Goal: Information Seeking & Learning: Learn about a topic

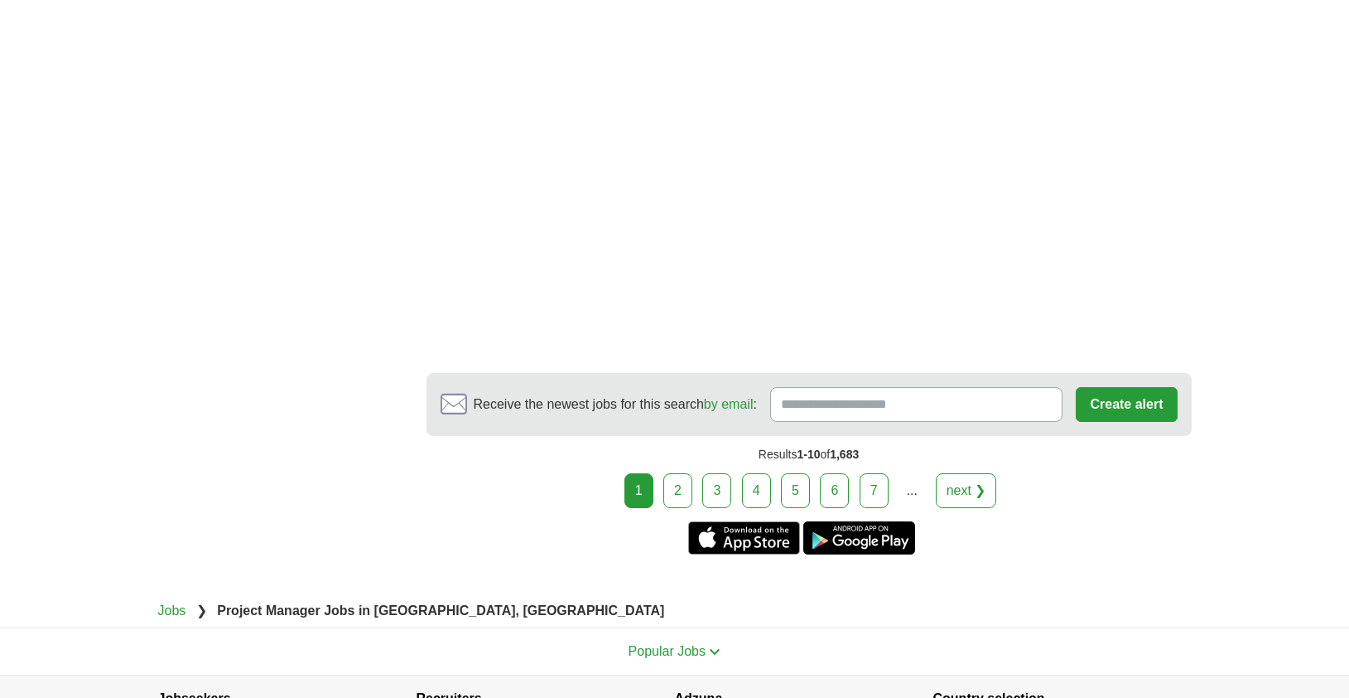
scroll to position [2758, 0]
click at [666, 494] on link "2" at bounding box center [678, 489] width 29 height 35
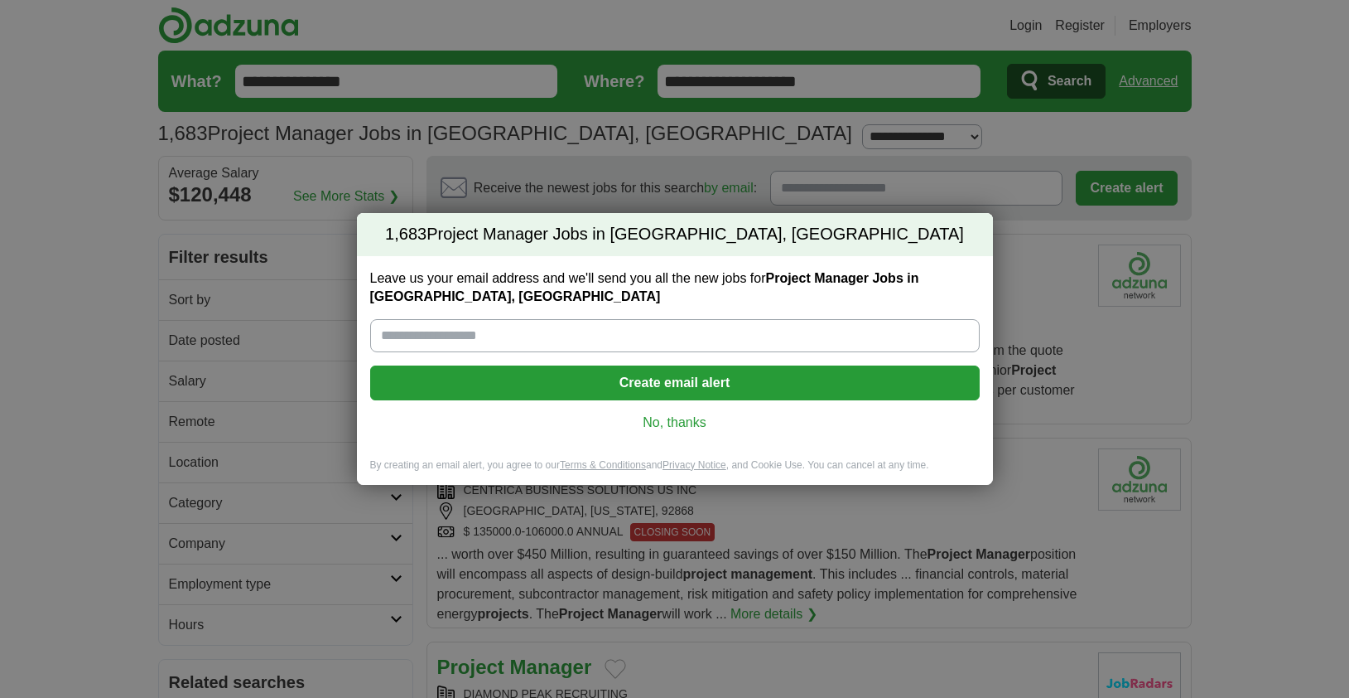
click at [670, 422] on link "No, thanks" at bounding box center [675, 422] width 583 height 18
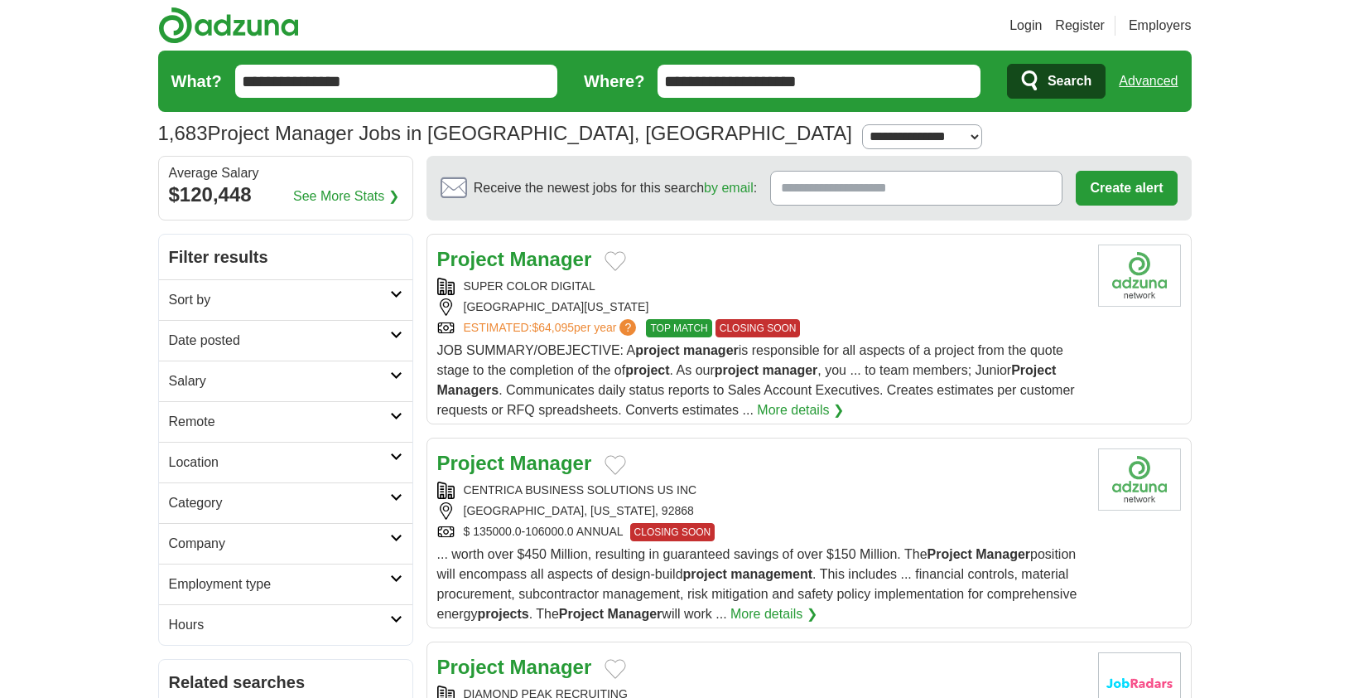
click at [387, 290] on h2 "Sort by" at bounding box center [279, 300] width 221 height 20
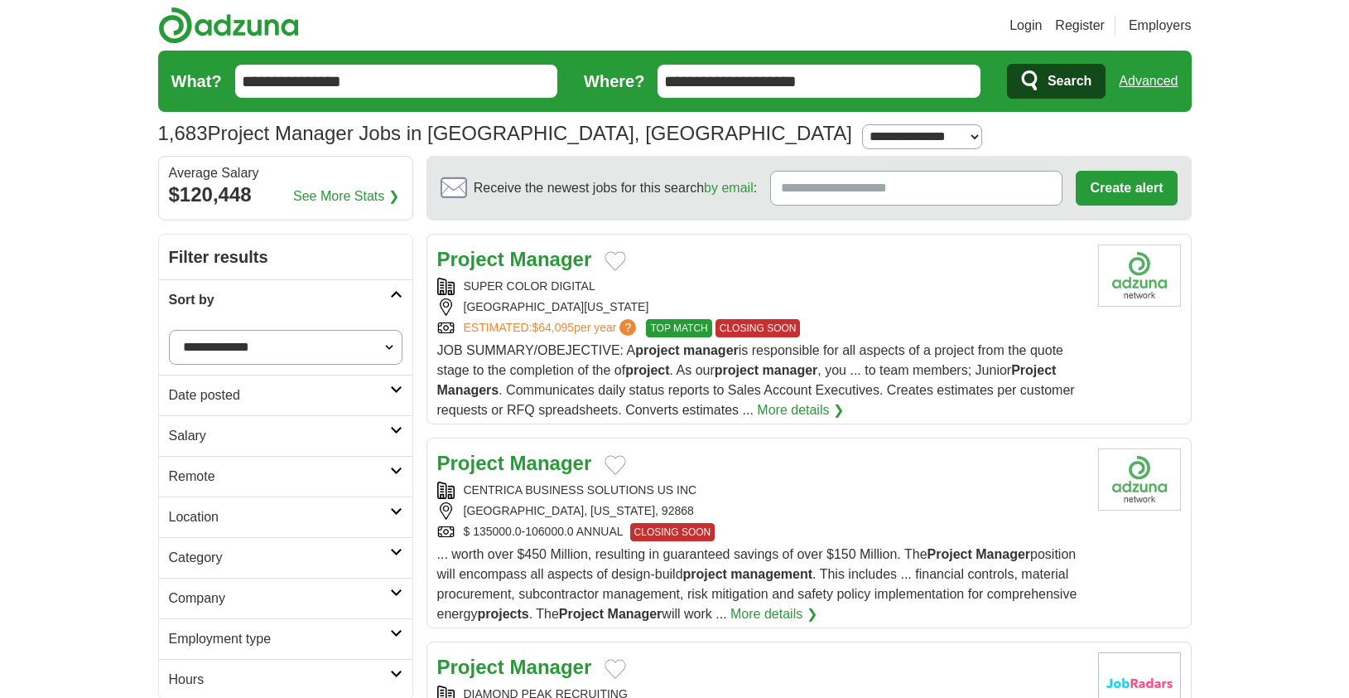
click at [388, 344] on select "**********" at bounding box center [286, 347] width 234 height 35
select select "**********"
click at [169, 330] on select "**********" at bounding box center [286, 347] width 234 height 35
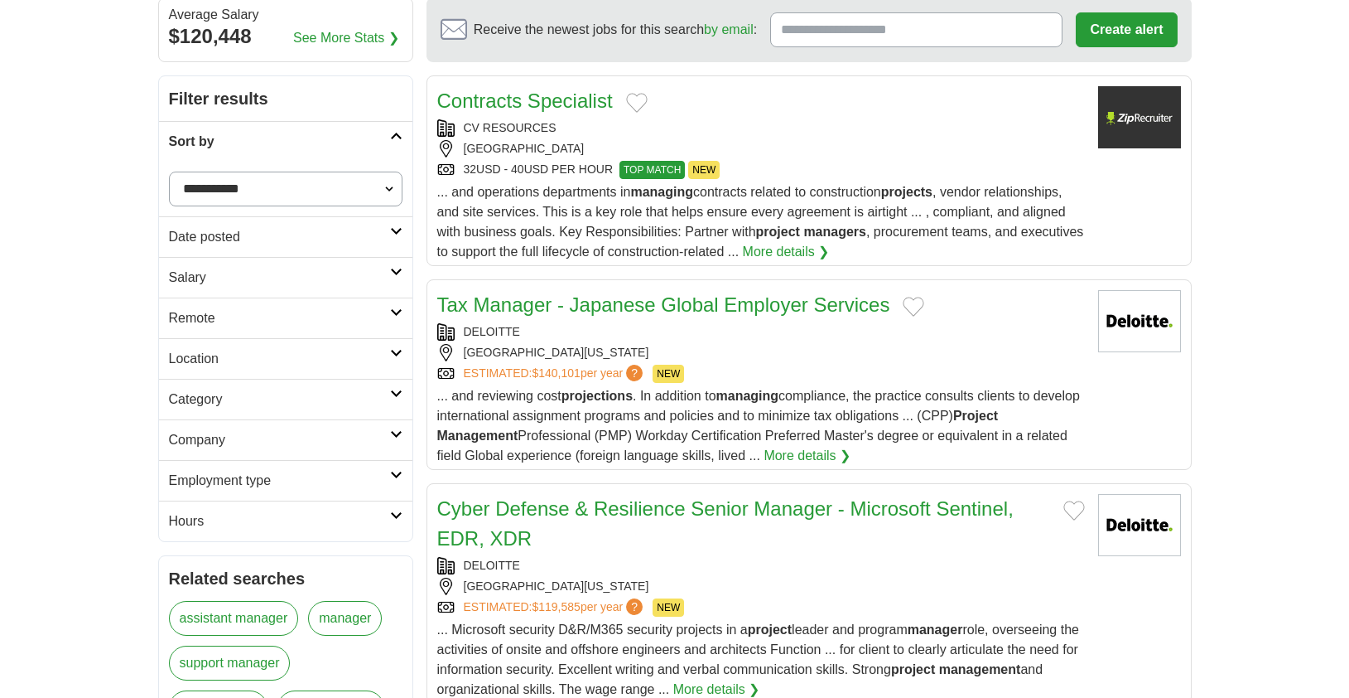
scroll to position [159, 0]
click at [408, 315] on link "Remote" at bounding box center [285, 317] width 253 height 41
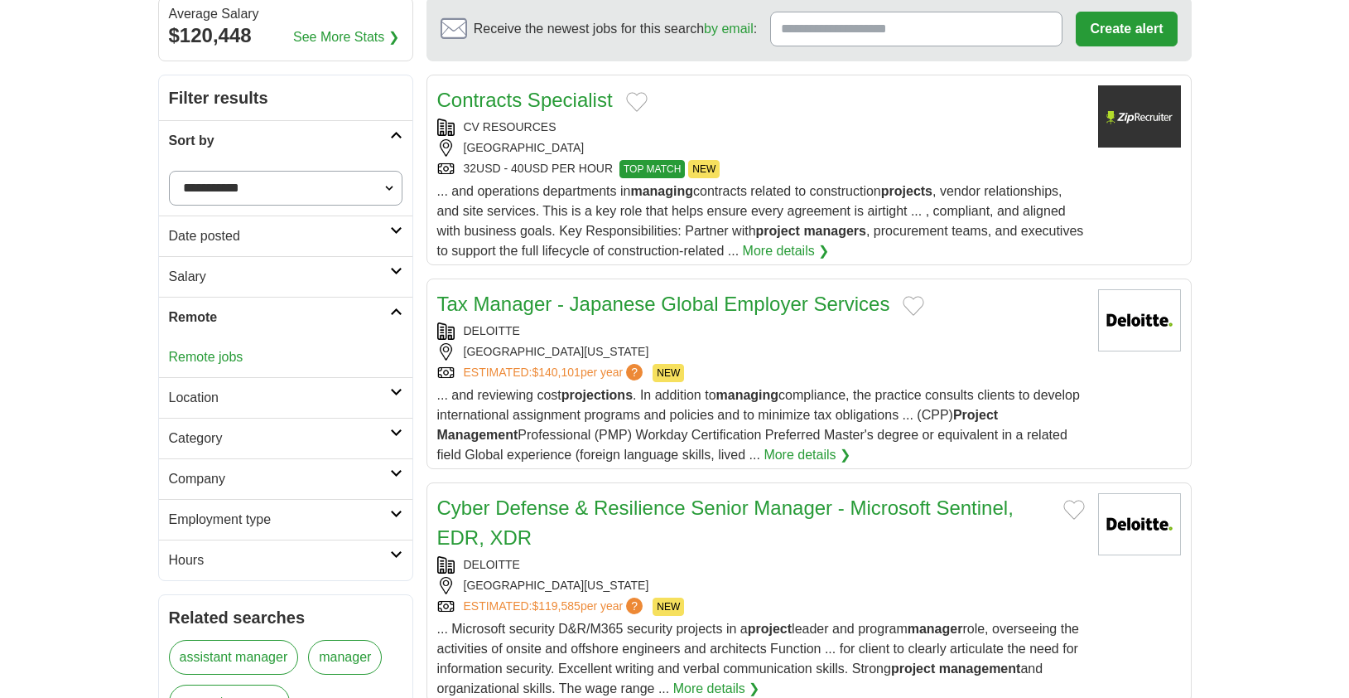
click at [408, 315] on link "Remote" at bounding box center [285, 317] width 253 height 41
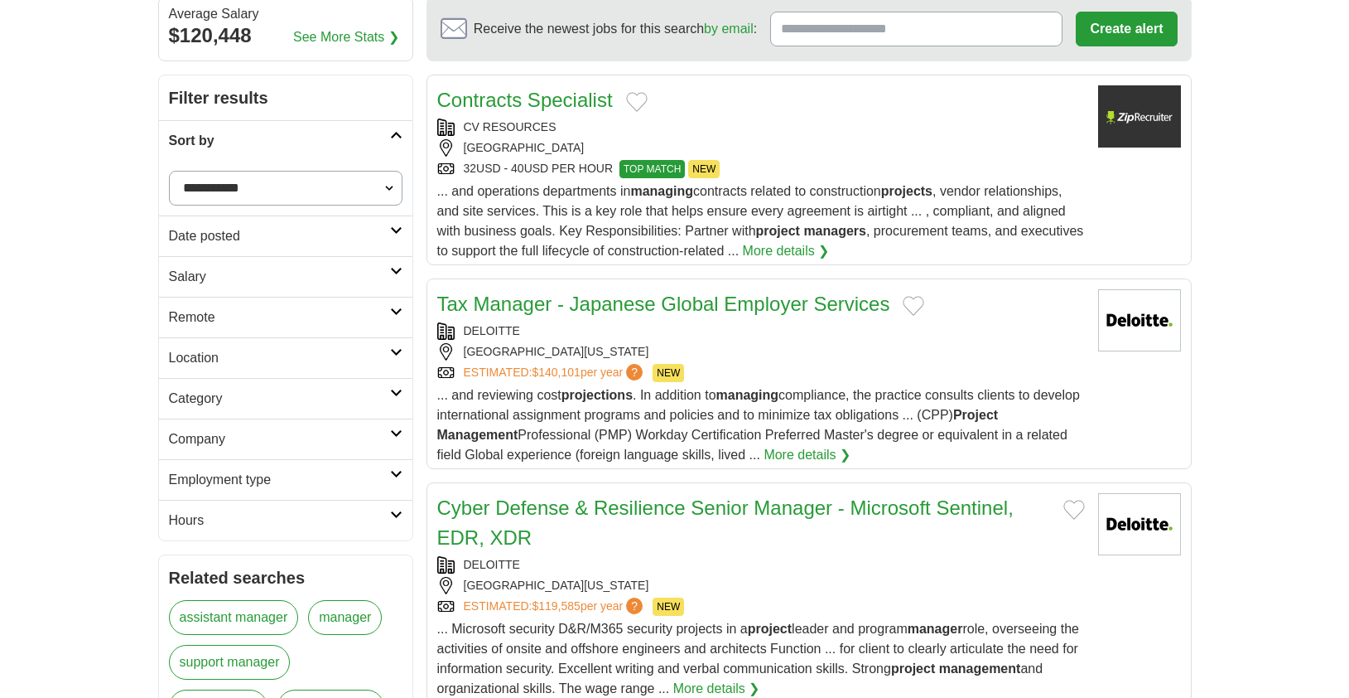
click at [396, 345] on link "Location" at bounding box center [285, 357] width 253 height 41
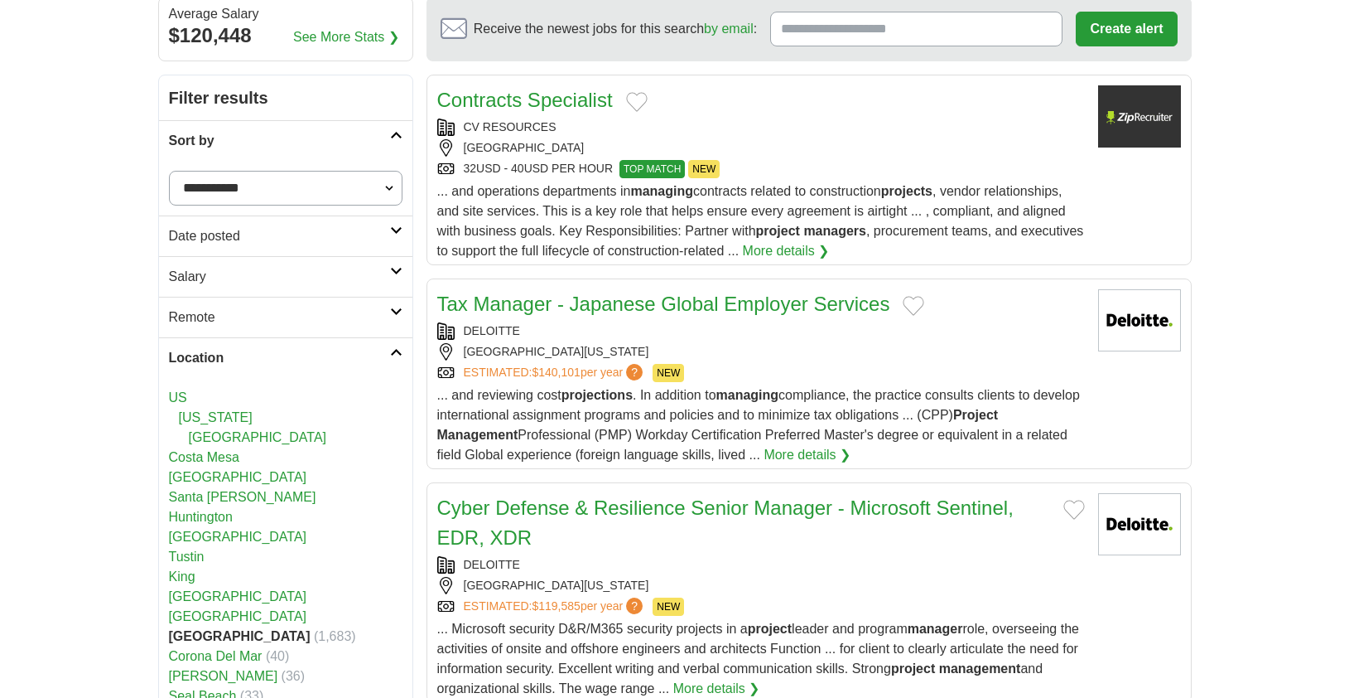
click at [396, 345] on link "Location" at bounding box center [285, 357] width 253 height 41
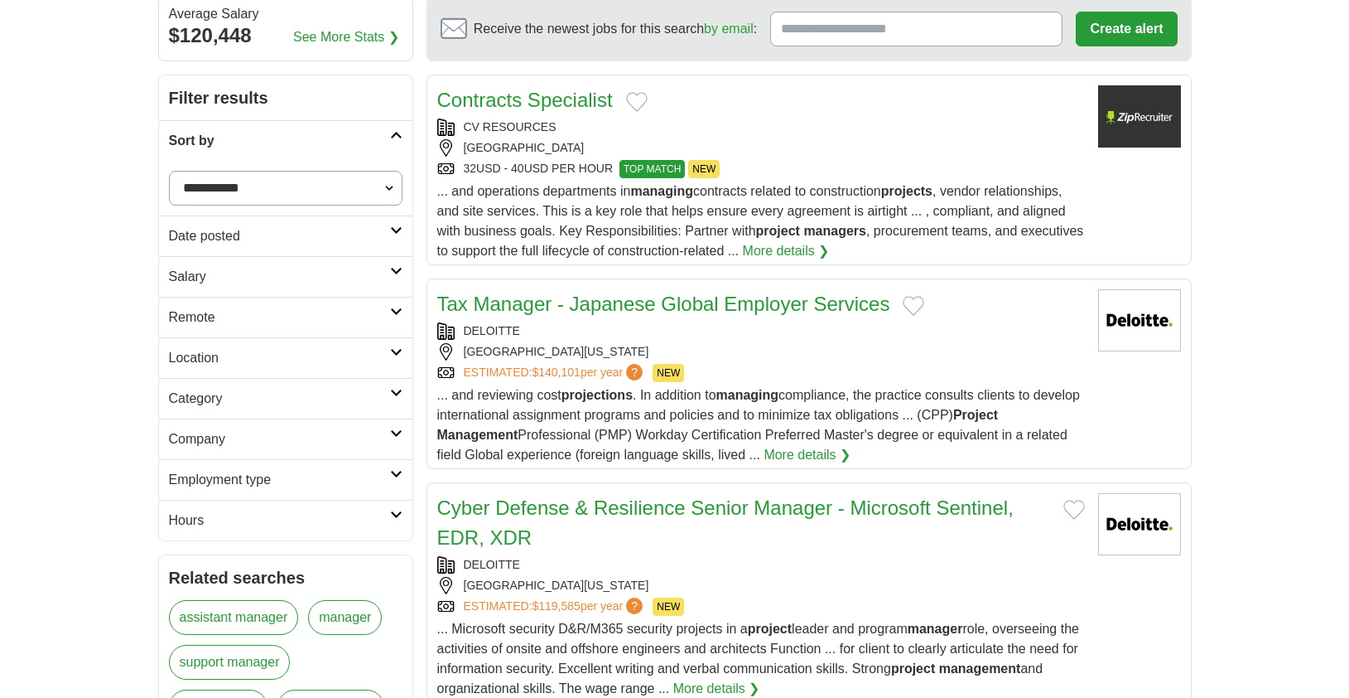
click at [398, 397] on link "Category" at bounding box center [285, 398] width 253 height 41
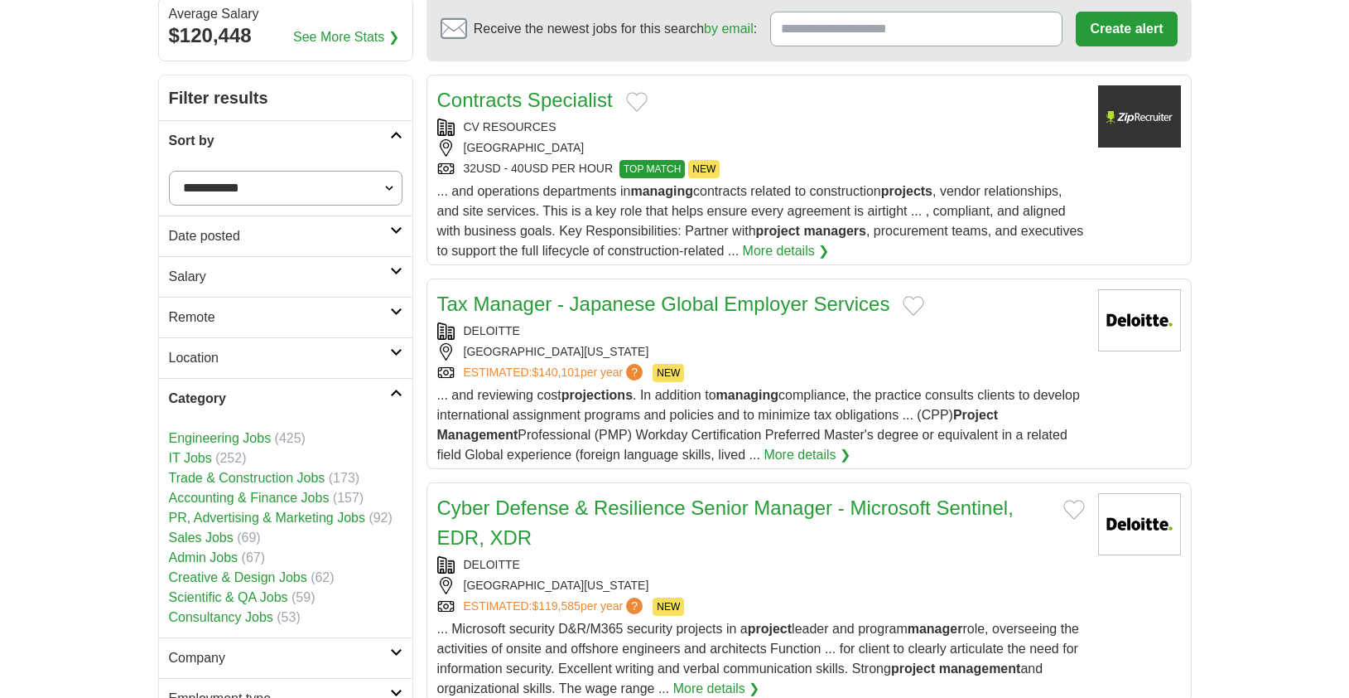
click at [215, 580] on link "Creative & Design Jobs" at bounding box center [238, 577] width 138 height 14
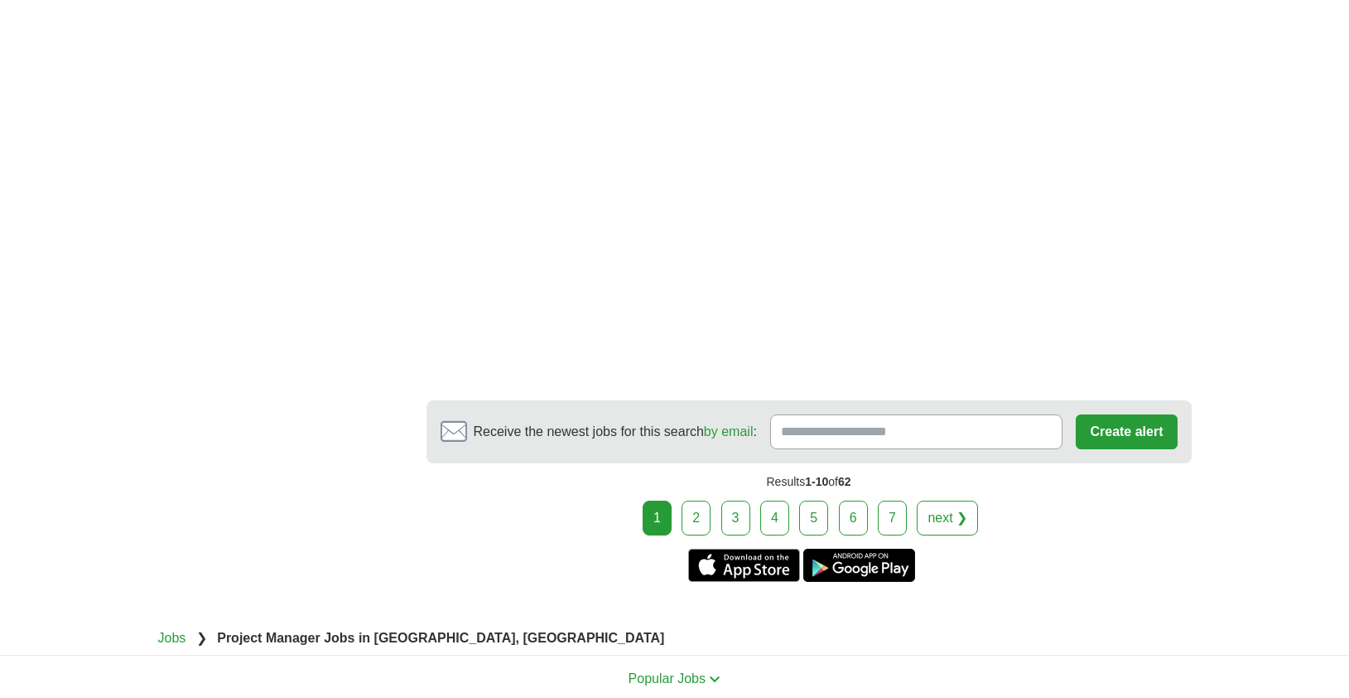
scroll to position [2612, 0]
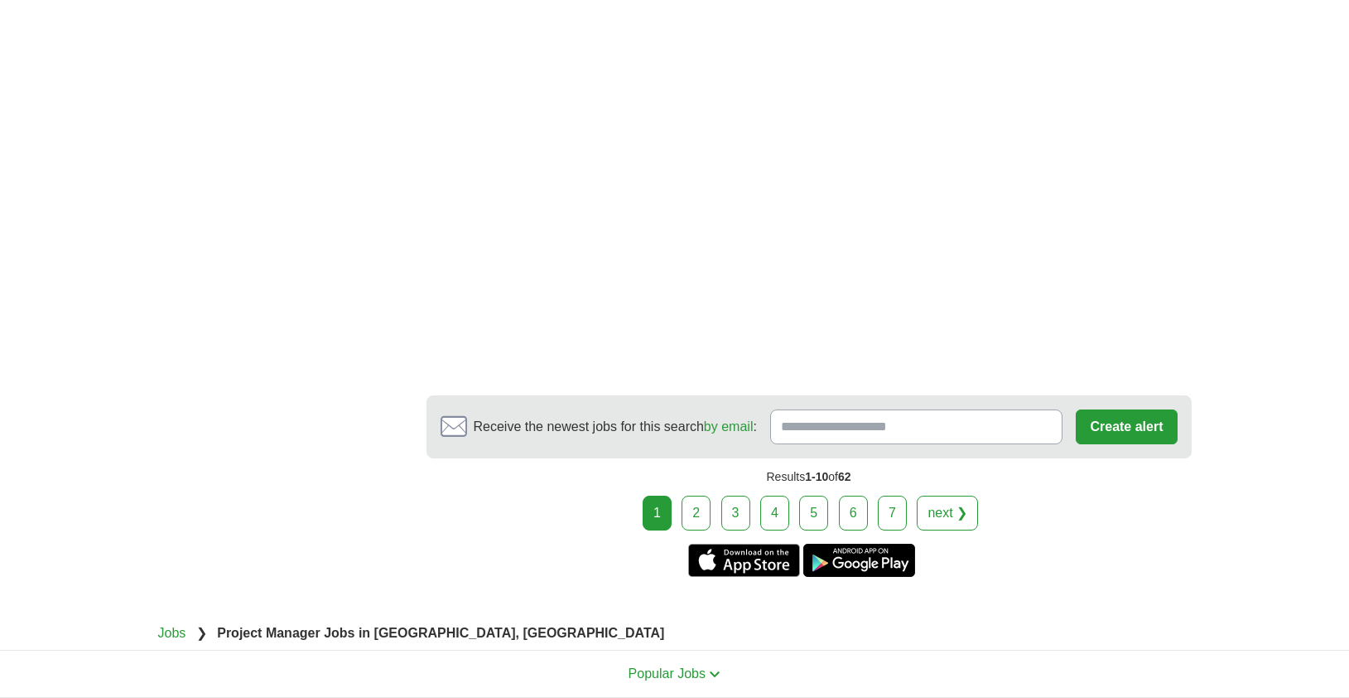
click at [702, 516] on link "2" at bounding box center [696, 512] width 29 height 35
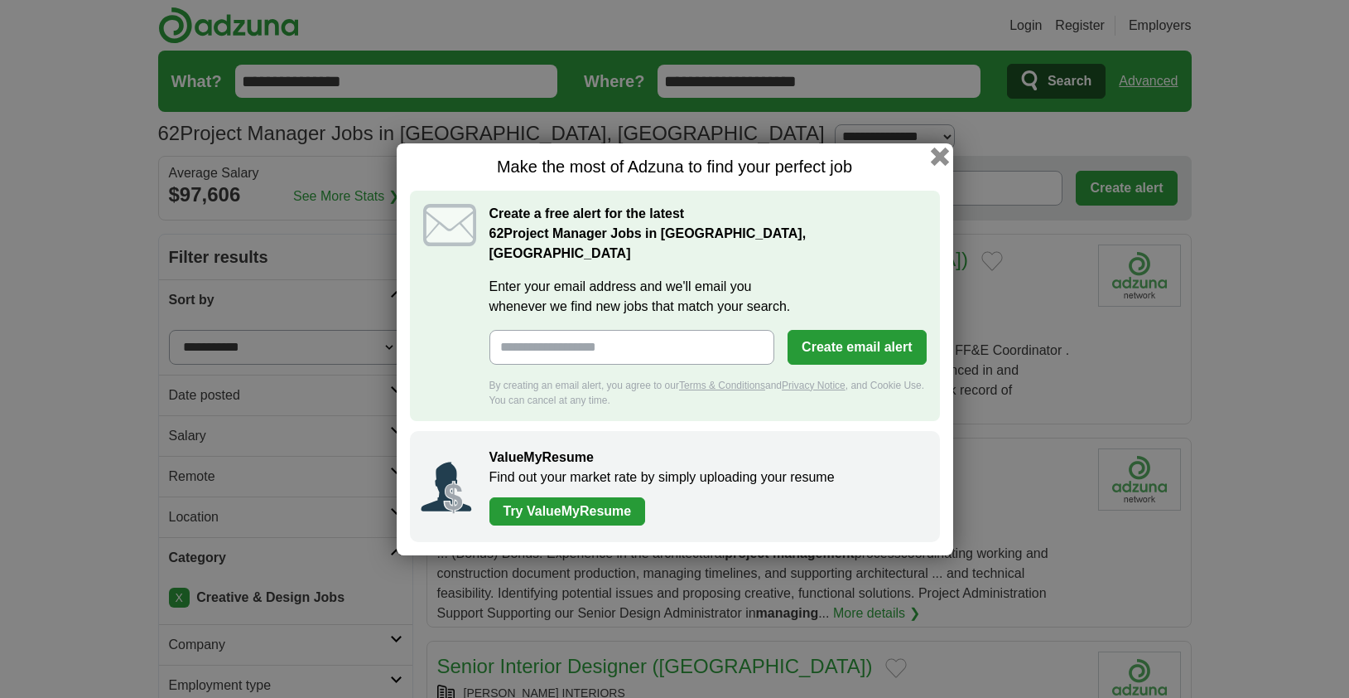
click at [945, 165] on button "button" at bounding box center [939, 156] width 18 height 18
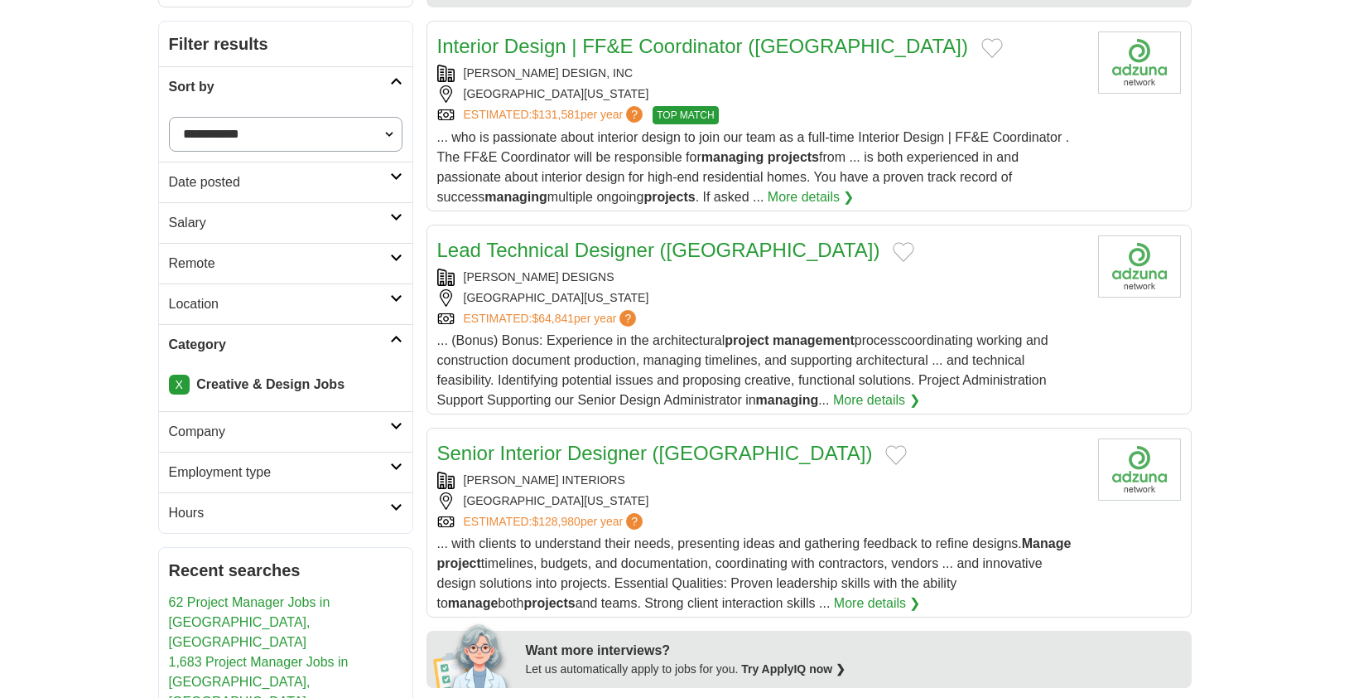
scroll to position [210, 0]
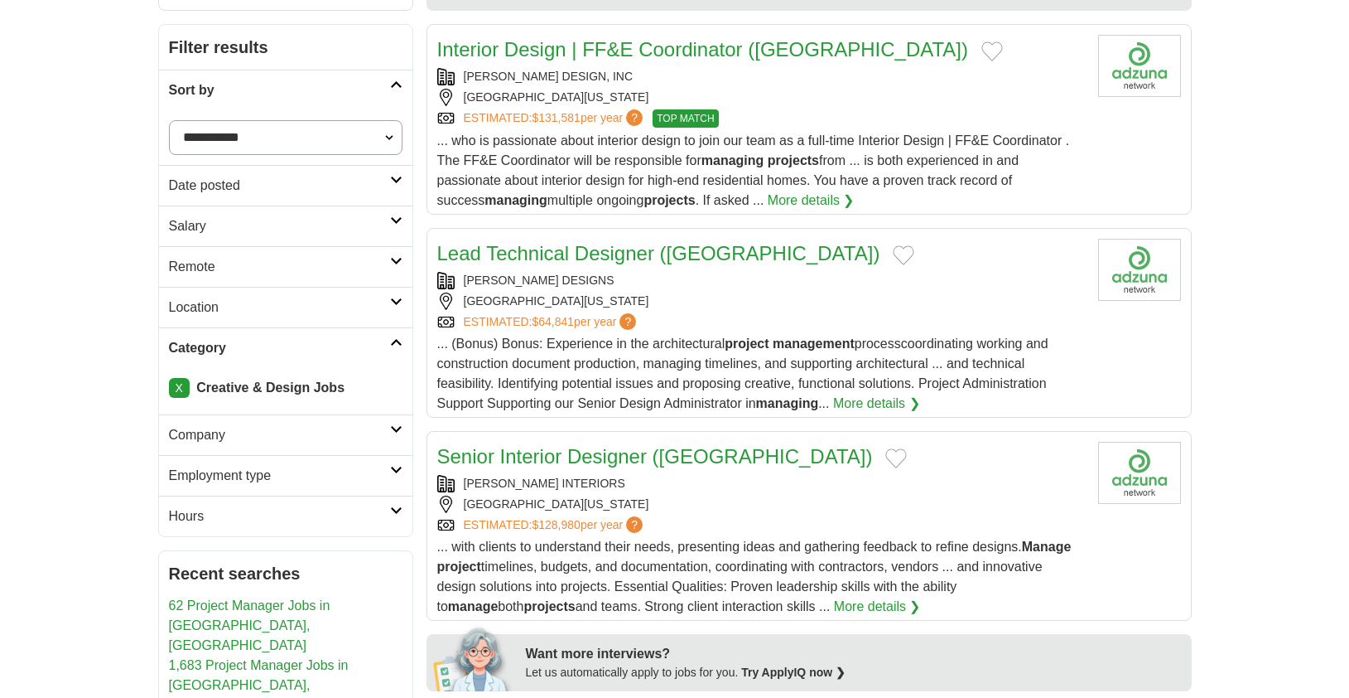
click at [393, 427] on icon at bounding box center [396, 429] width 12 height 8
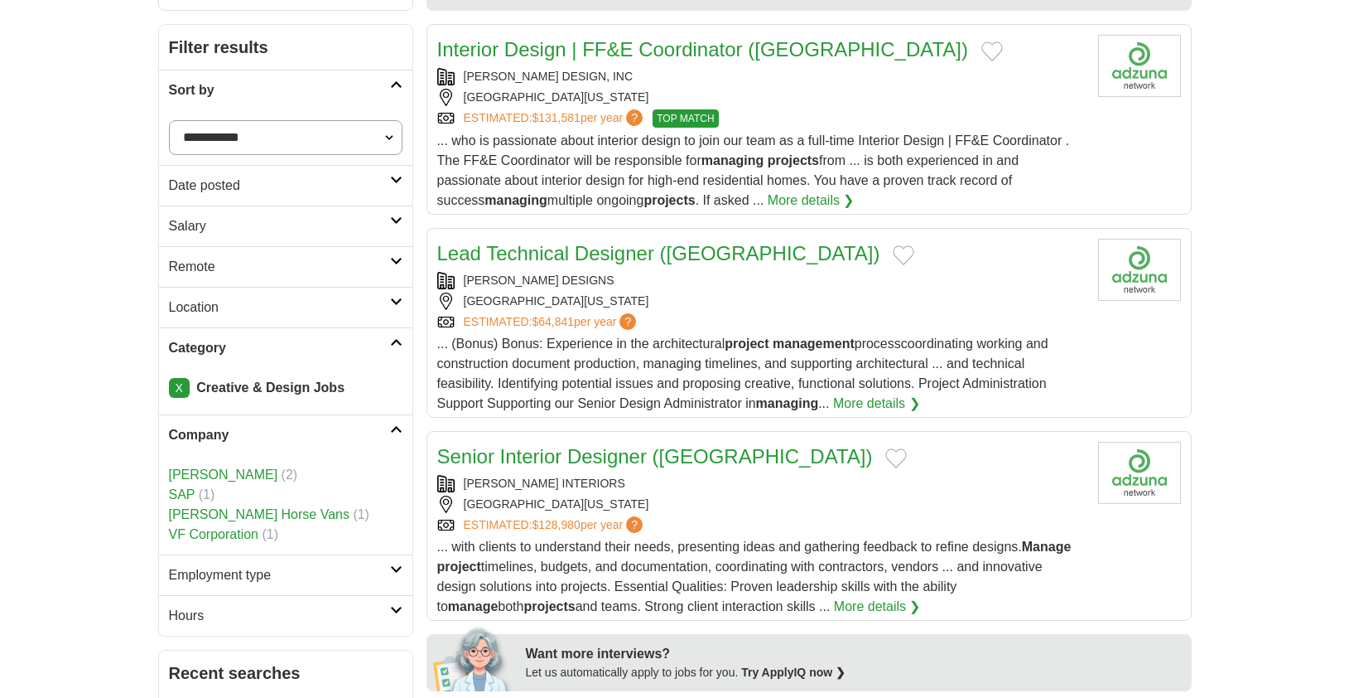
click at [393, 427] on icon at bounding box center [396, 429] width 12 height 8
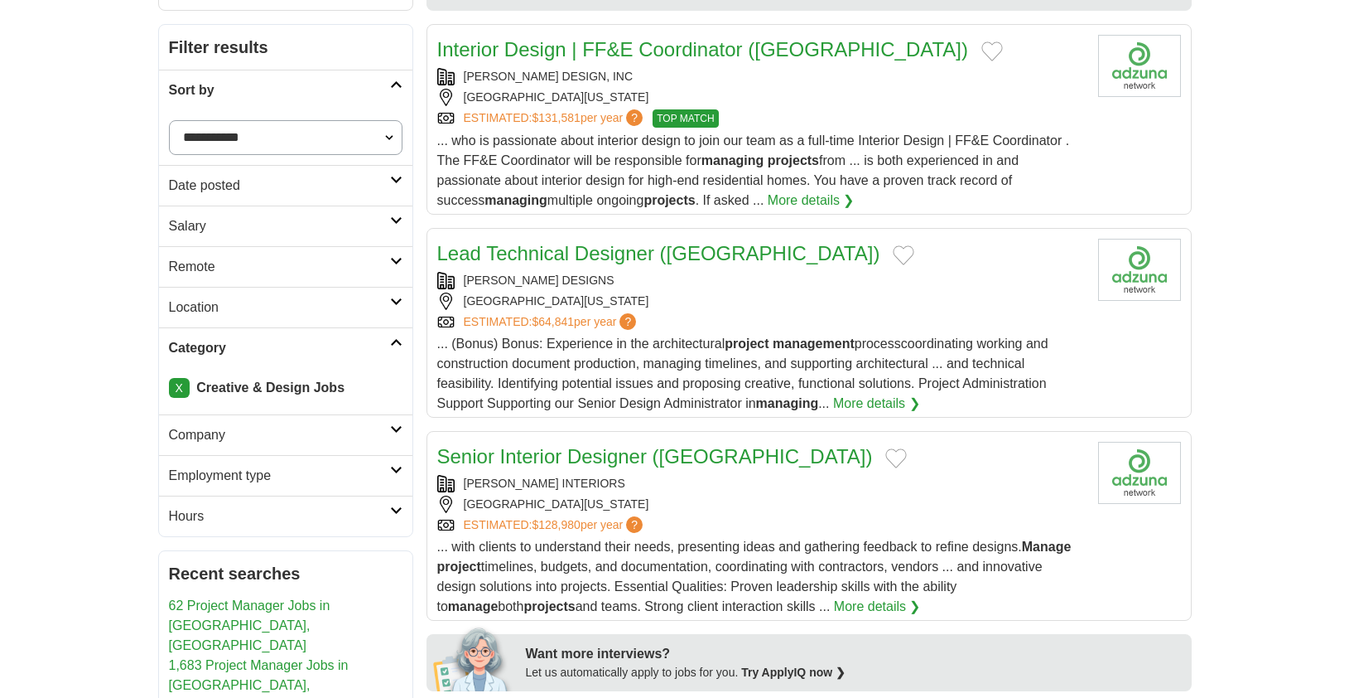
click at [395, 471] on icon at bounding box center [396, 470] width 12 height 8
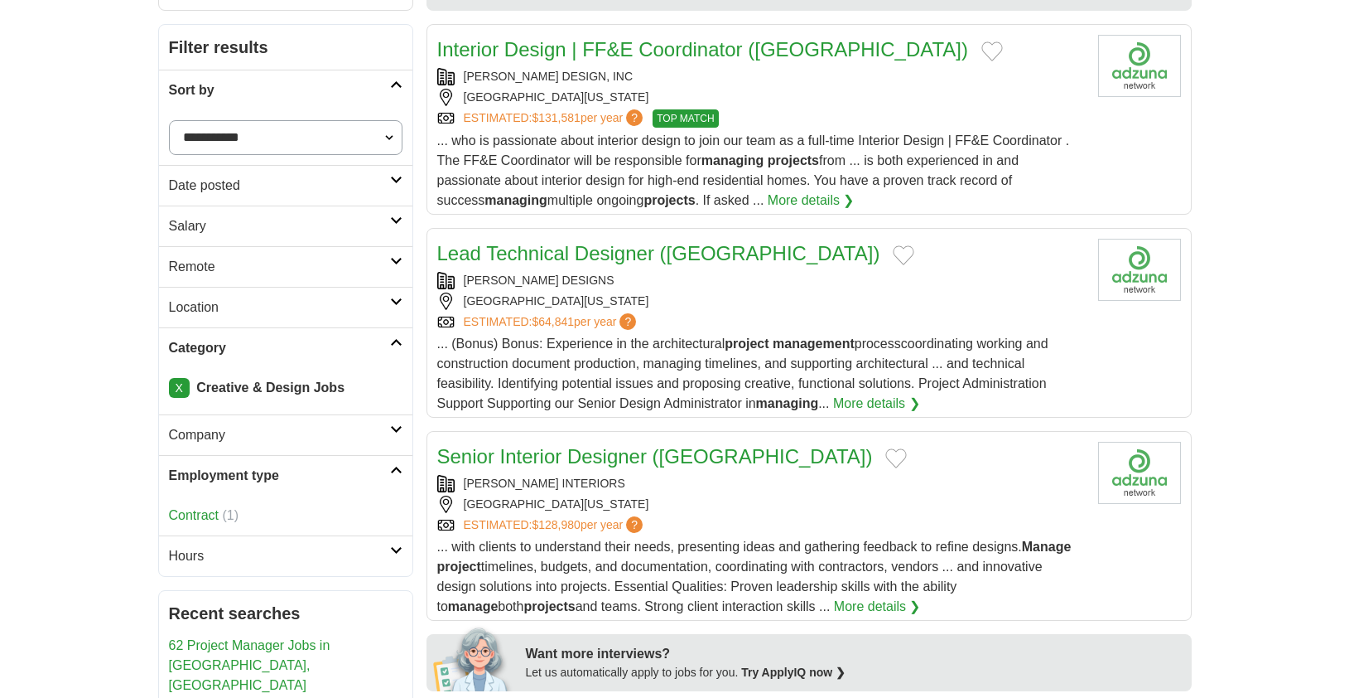
click at [395, 471] on icon at bounding box center [396, 470] width 12 height 8
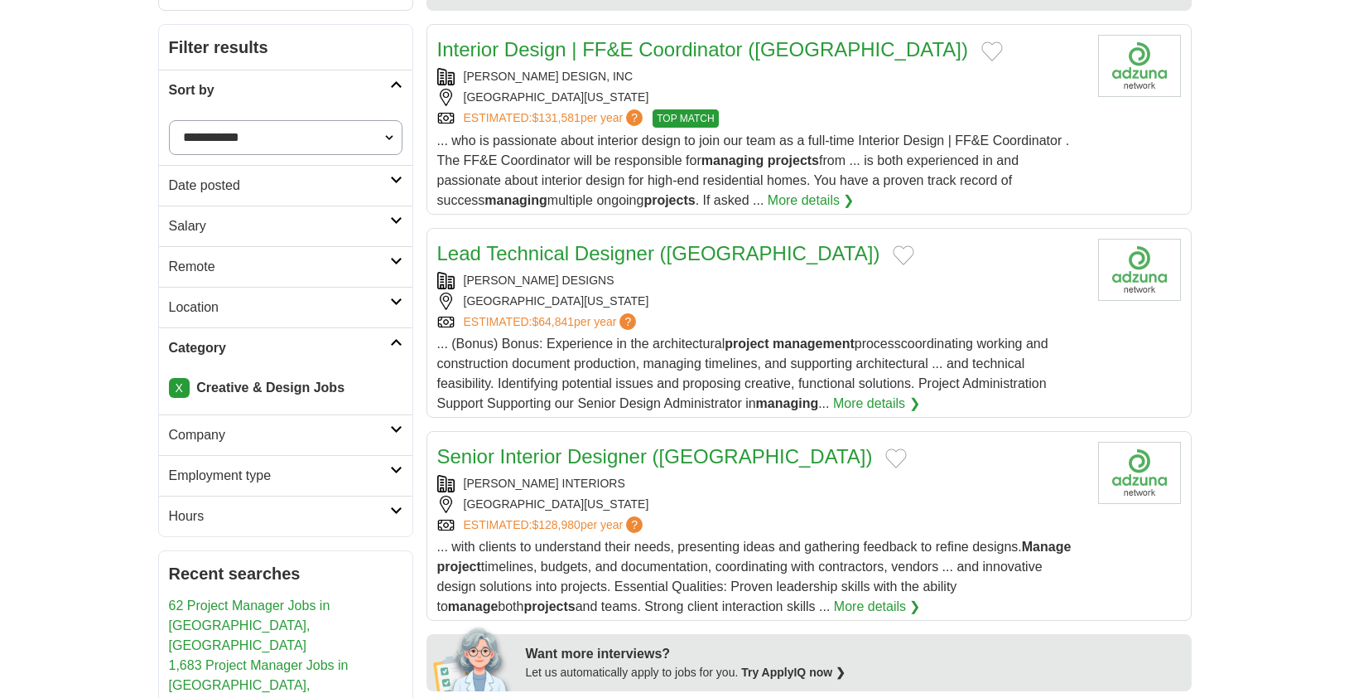
click at [179, 388] on link "X" at bounding box center [179, 388] width 21 height 20
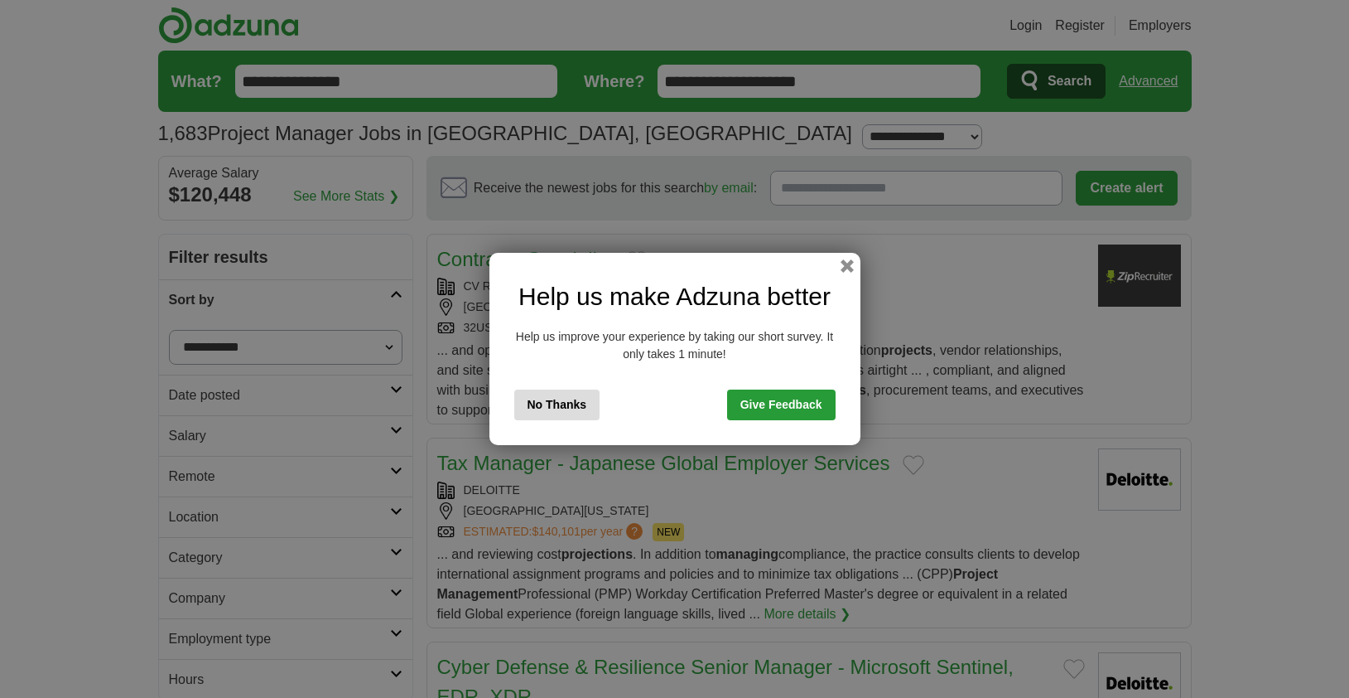
click at [588, 409] on button "No Thanks" at bounding box center [557, 404] width 86 height 31
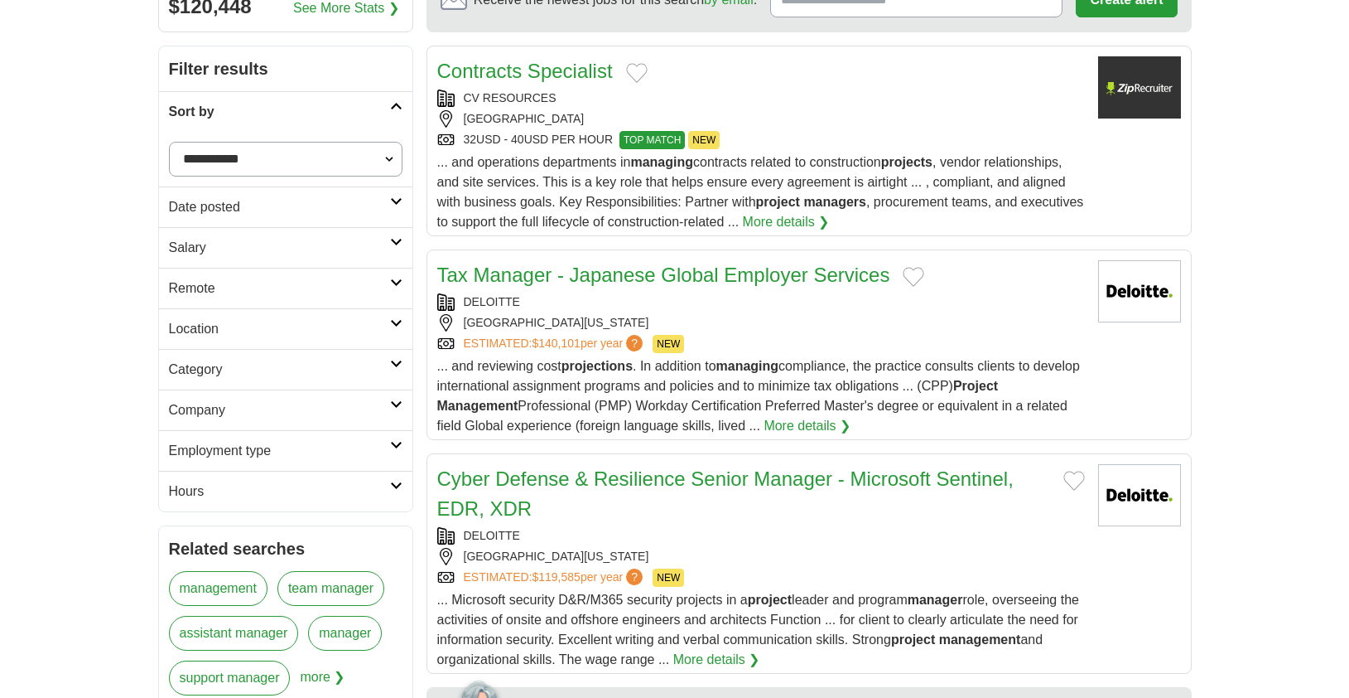
scroll to position [204, 0]
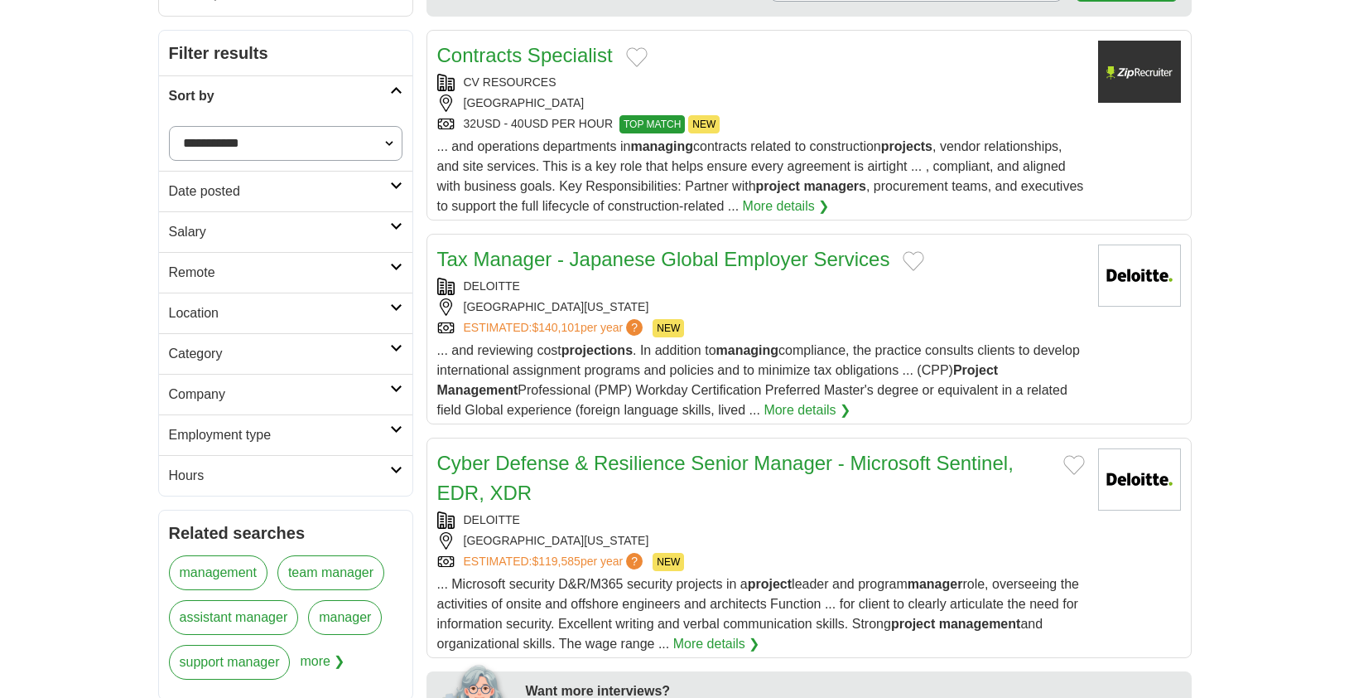
click at [402, 344] on link "Category" at bounding box center [285, 353] width 253 height 41
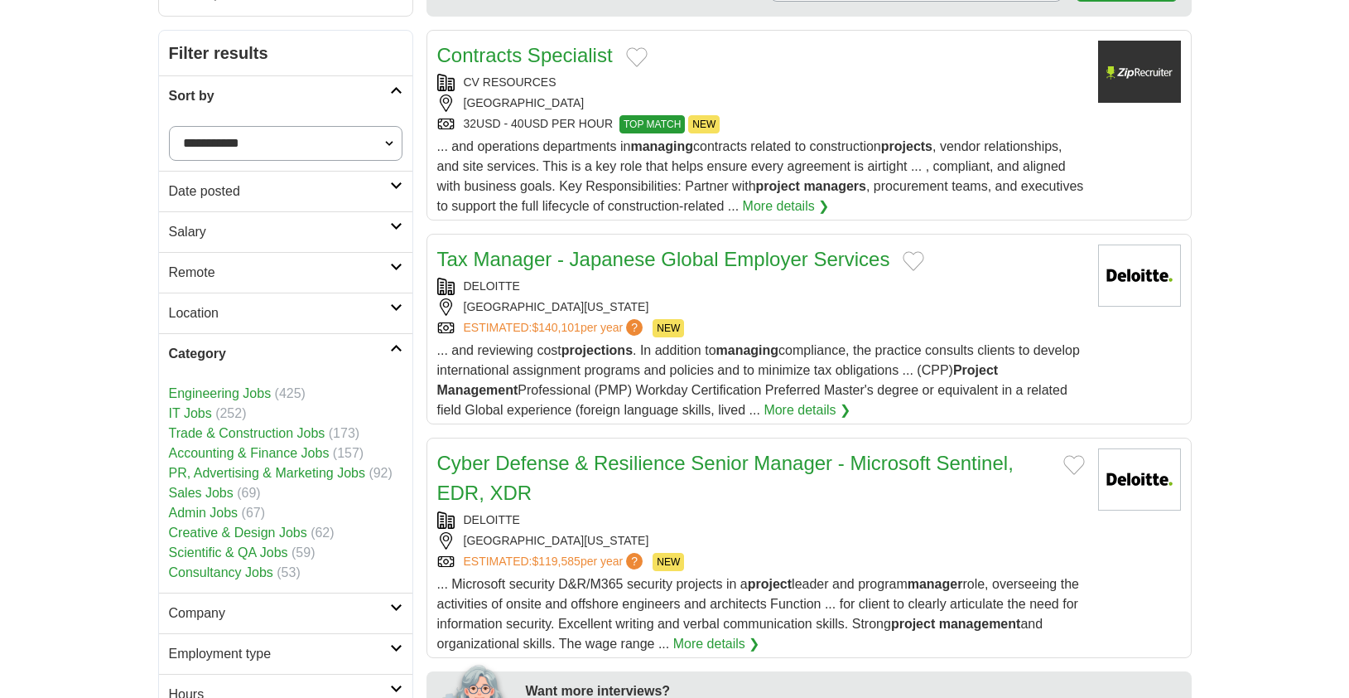
click at [340, 471] on link "PR, Advertising & Marketing Jobs" at bounding box center [267, 473] width 196 height 14
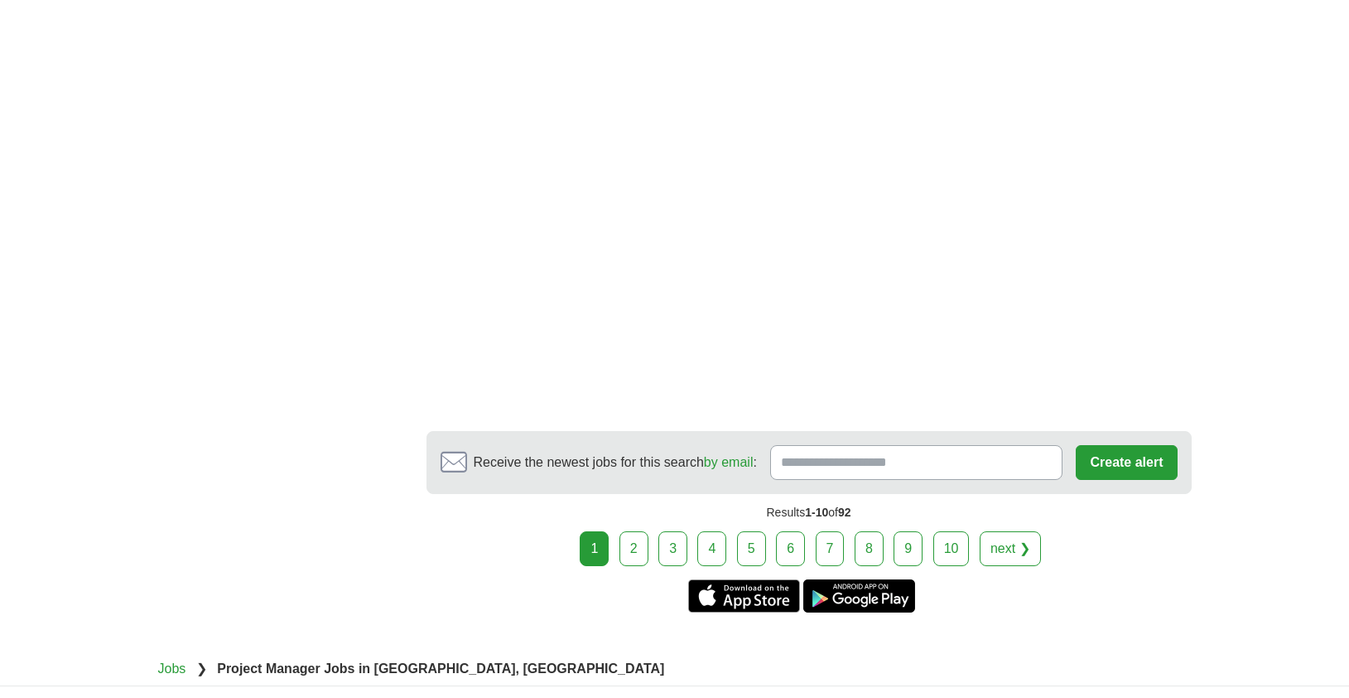
scroll to position [2428, 0]
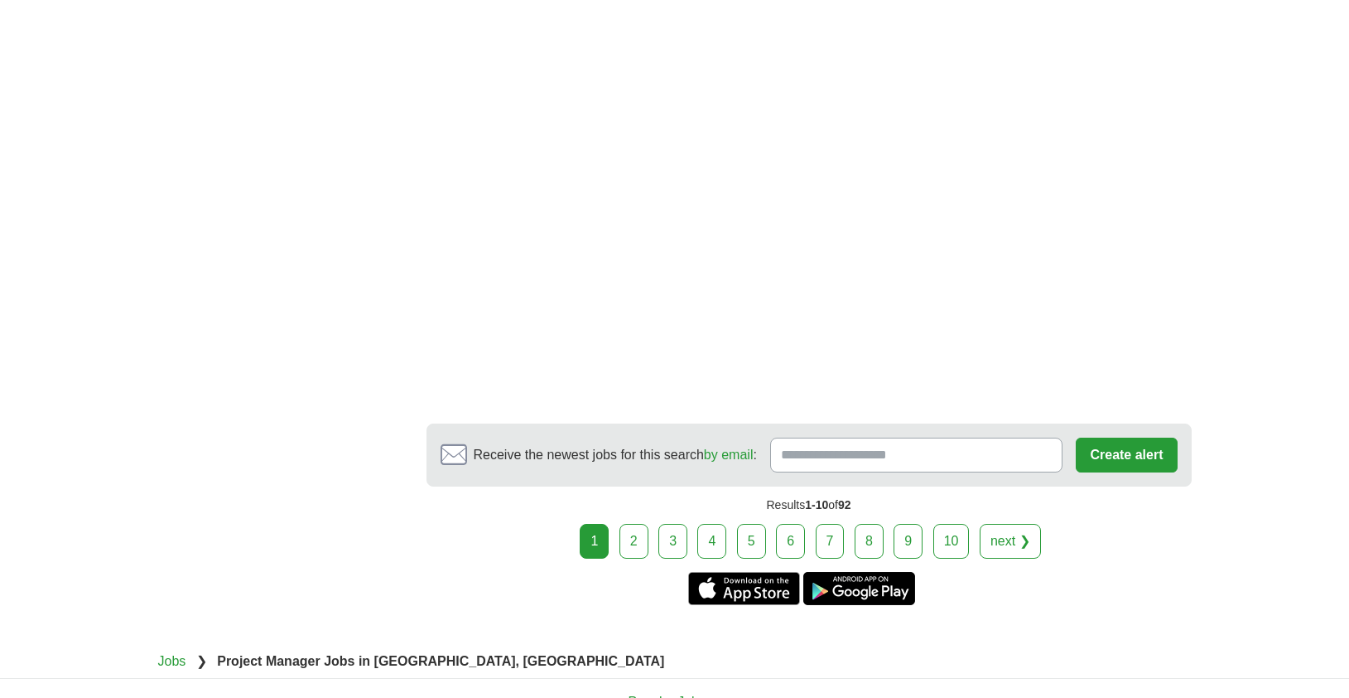
click at [628, 558] on link "2" at bounding box center [634, 541] width 29 height 35
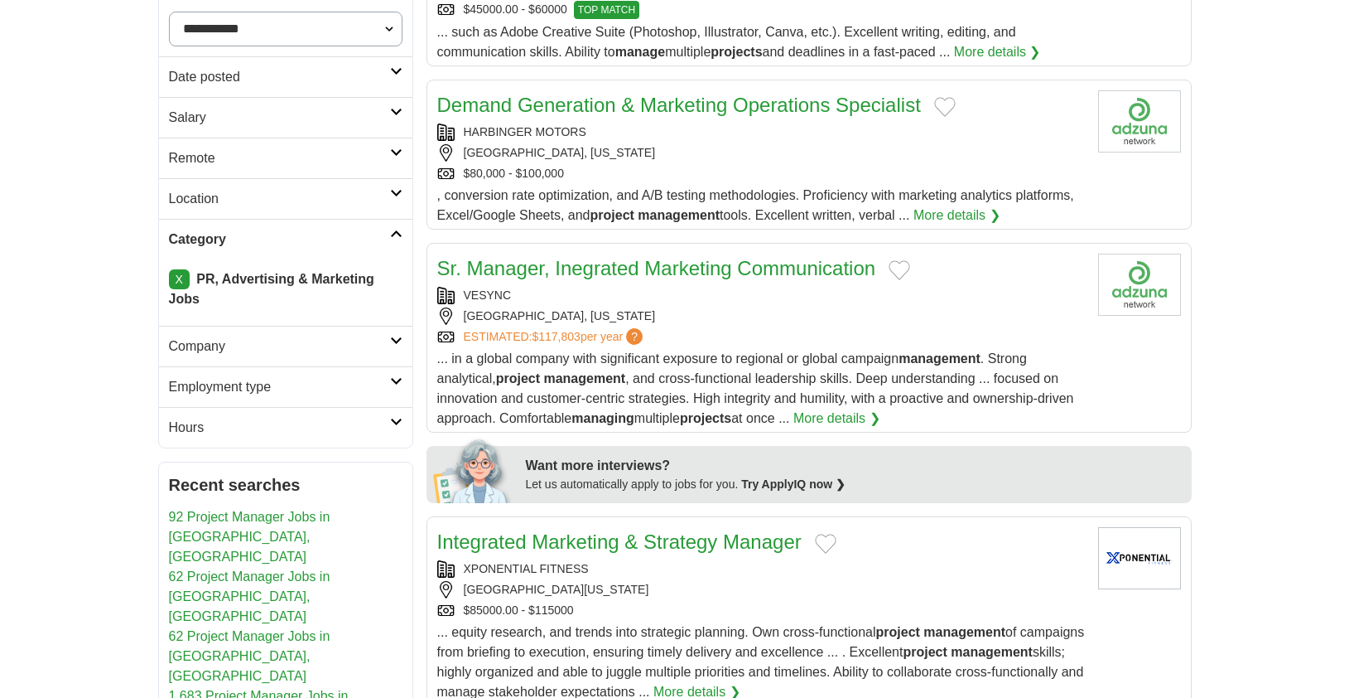
scroll to position [326, 0]
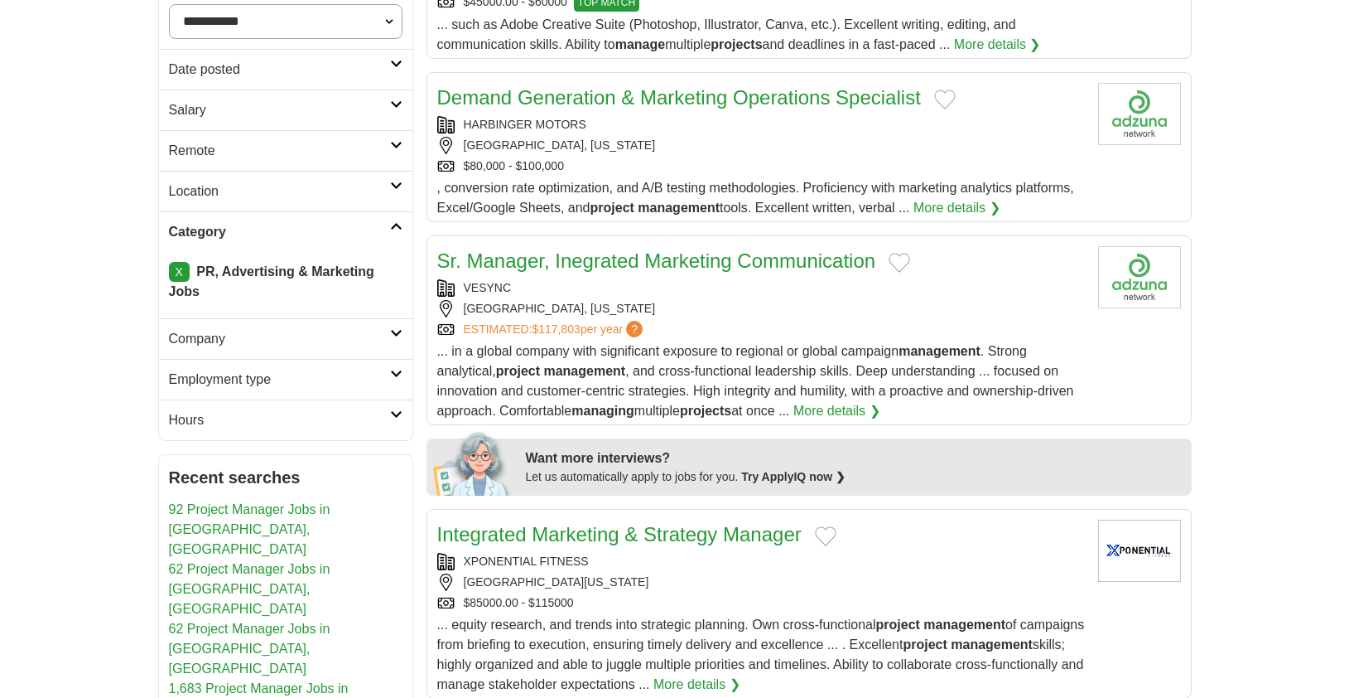
click at [649, 253] on link "Sr. Manager, Inegrated Marketing Communication" at bounding box center [656, 260] width 439 height 22
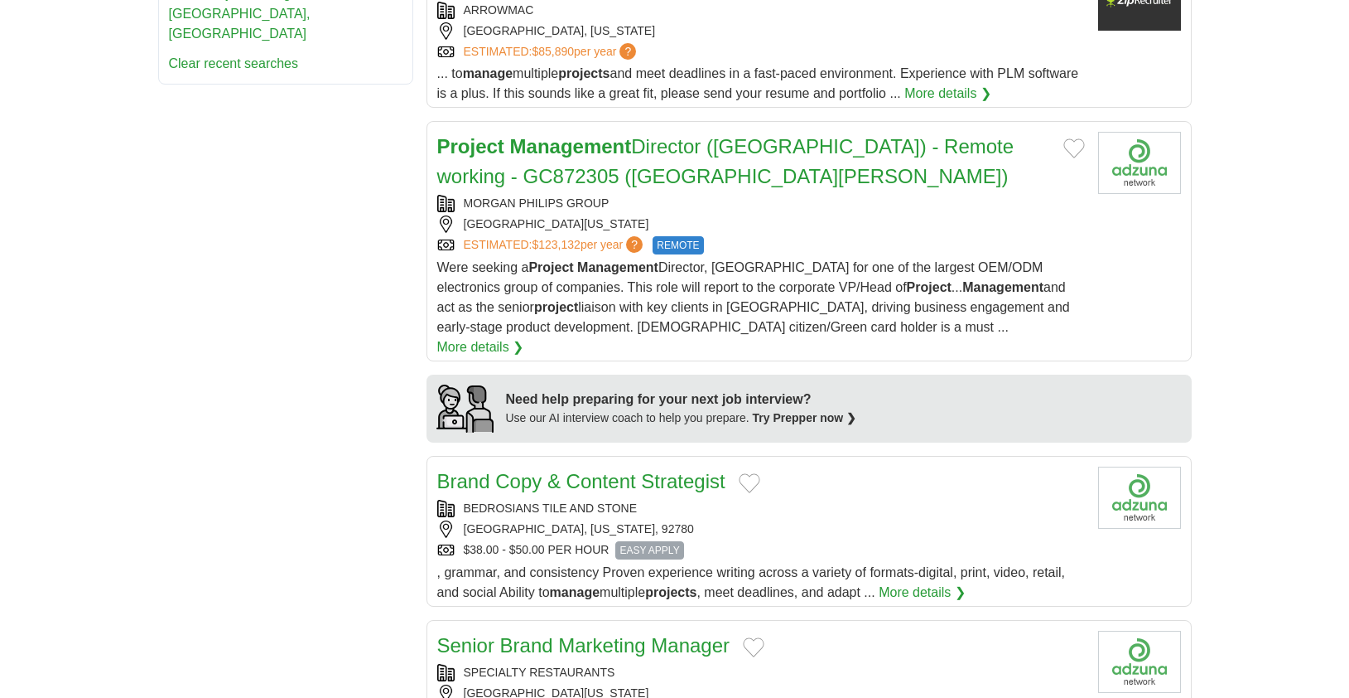
scroll to position [1080, 0]
click at [963, 290] on strong "Management" at bounding box center [1003, 286] width 81 height 14
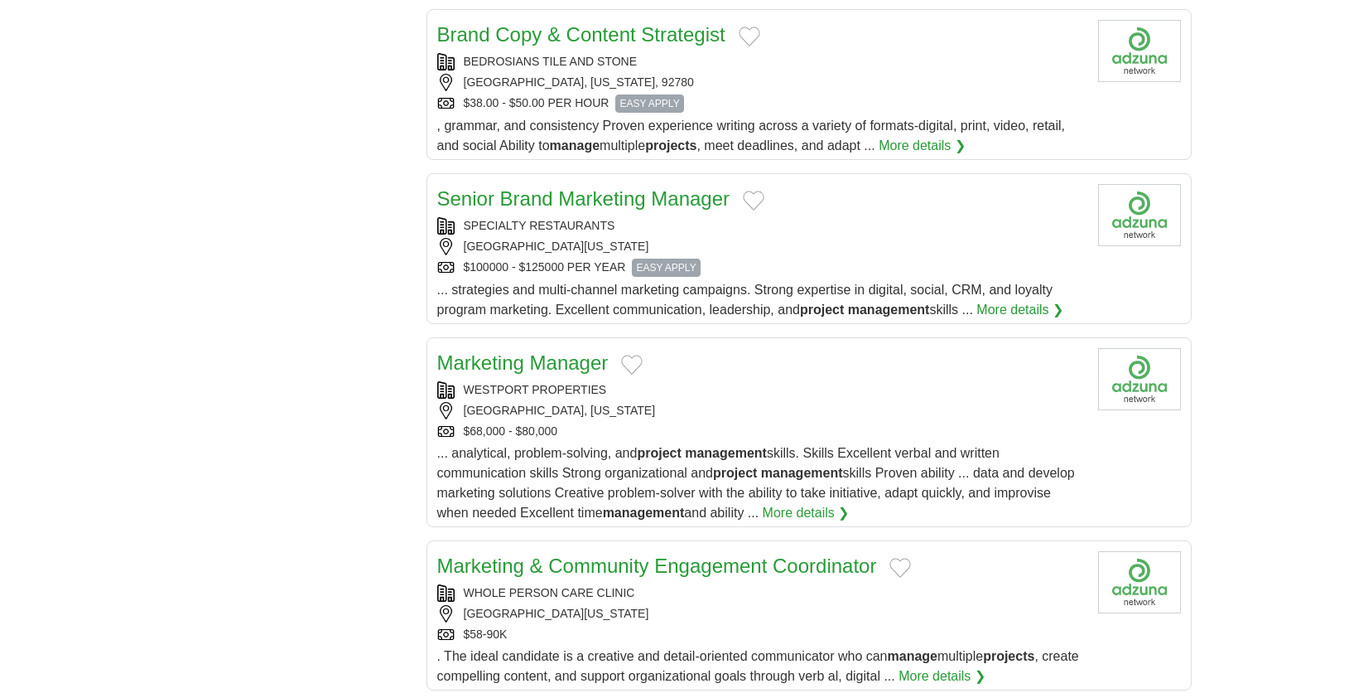
scroll to position [1519, 0]
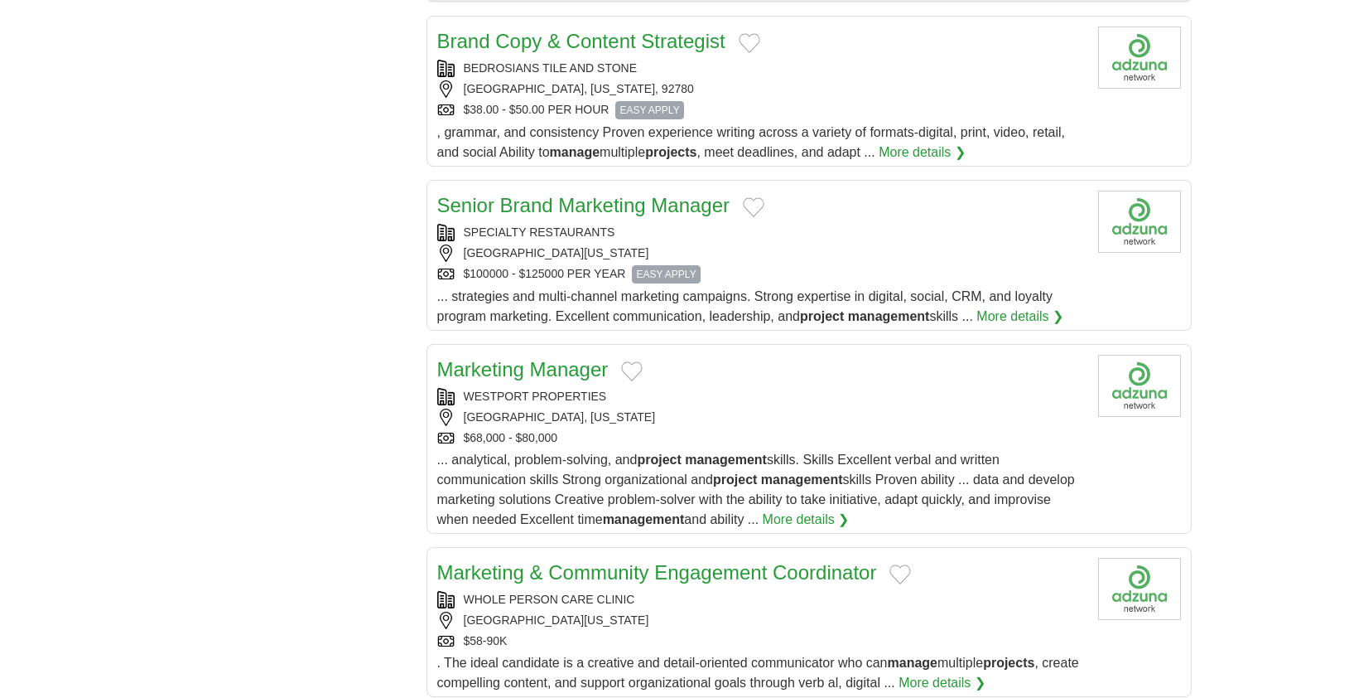
click at [834, 265] on div "$100000 - $125000 PER YEAR EASY APPLY" at bounding box center [761, 274] width 648 height 18
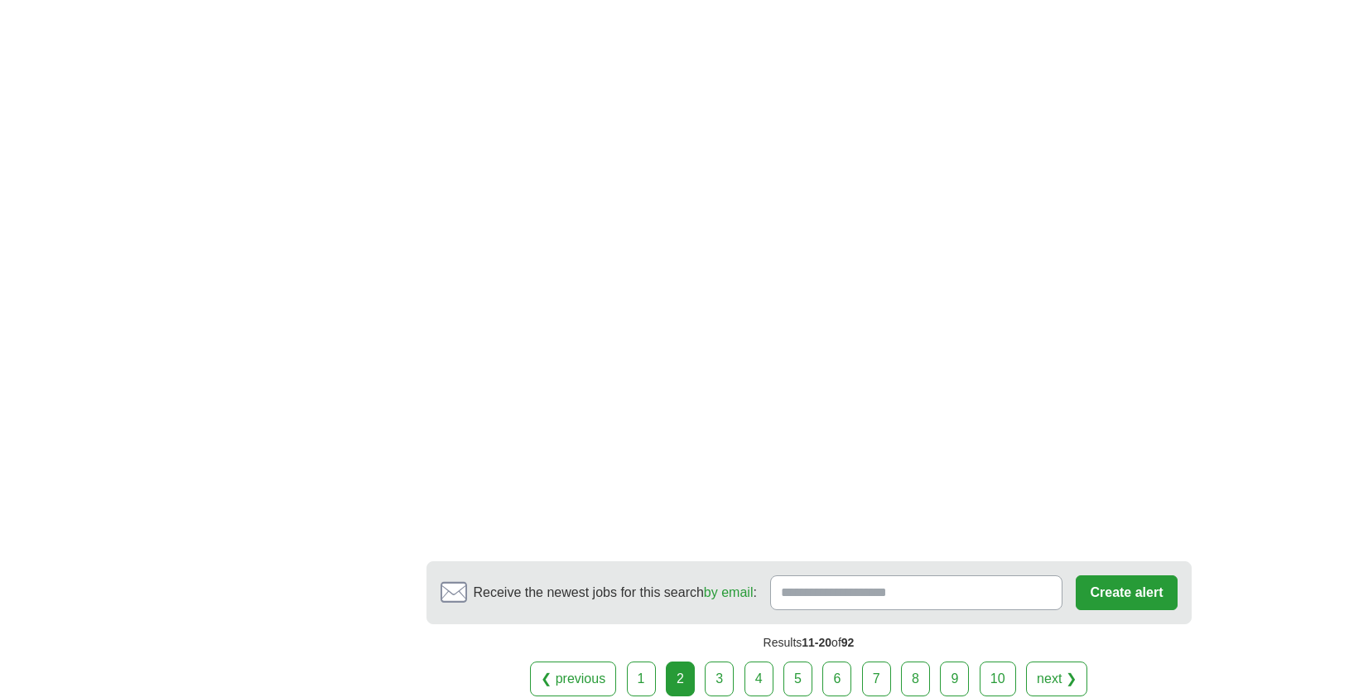
scroll to position [2614, 0]
